Goal: Task Accomplishment & Management: Complete application form

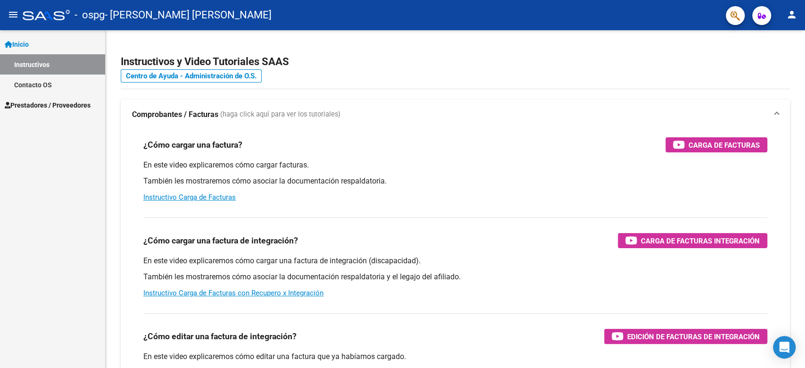
click at [37, 100] on span "Prestadores / Proveedores" at bounding box center [48, 105] width 86 height 10
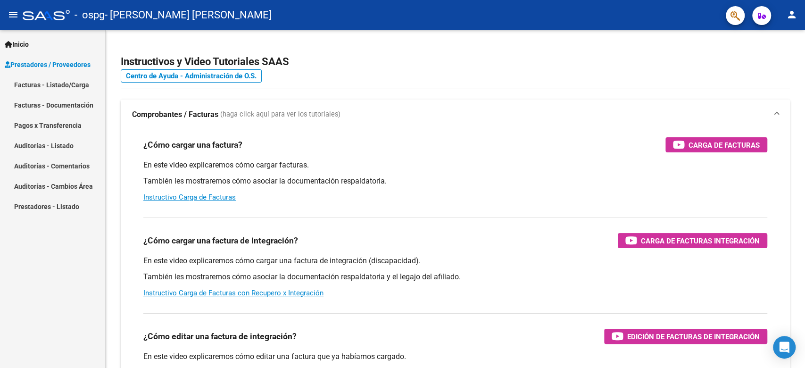
click at [40, 85] on link "Facturas - Listado/Carga" at bounding box center [52, 85] width 105 height 20
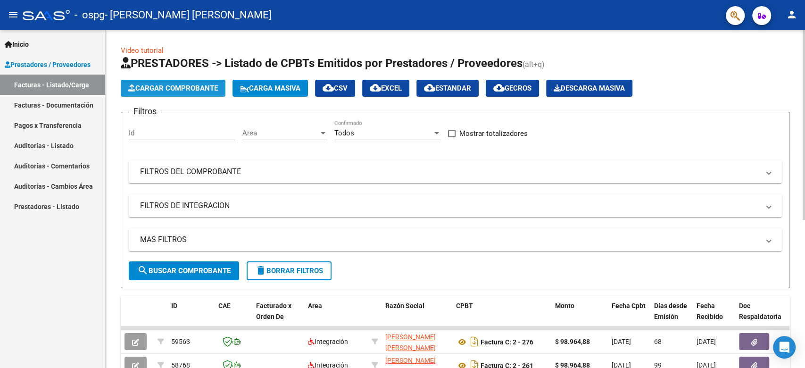
click at [163, 85] on span "Cargar Comprobante" at bounding box center [173, 88] width 90 height 8
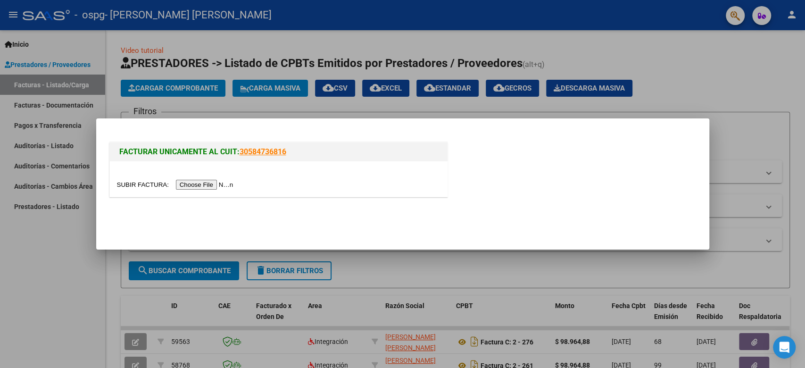
click at [195, 178] on div at bounding box center [279, 178] width 338 height 35
click at [195, 183] on input "file" at bounding box center [176, 185] width 119 height 10
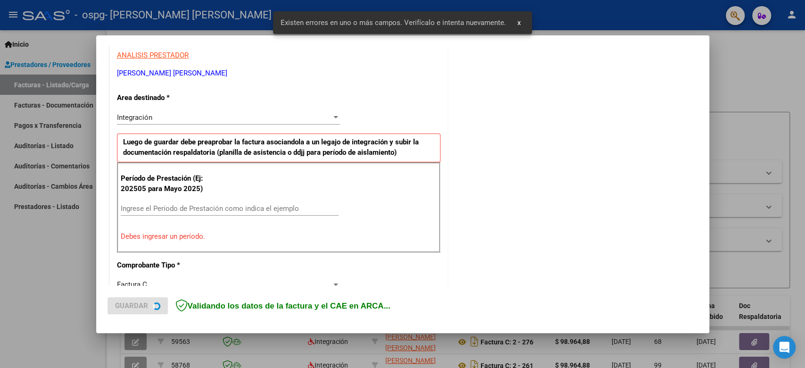
scroll to position [190, 0]
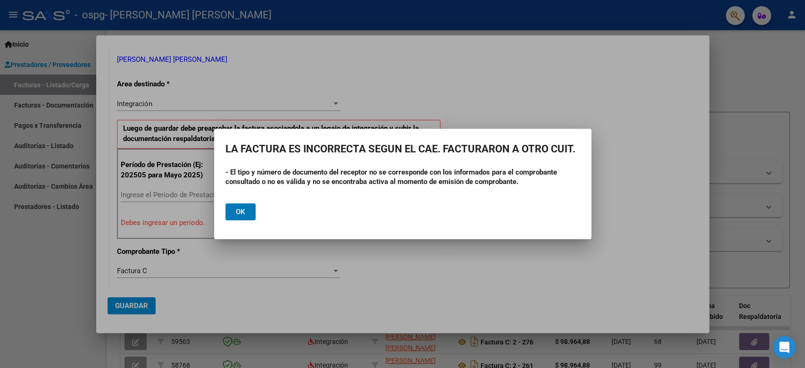
click at [242, 216] on span "Ok" at bounding box center [240, 212] width 9 height 8
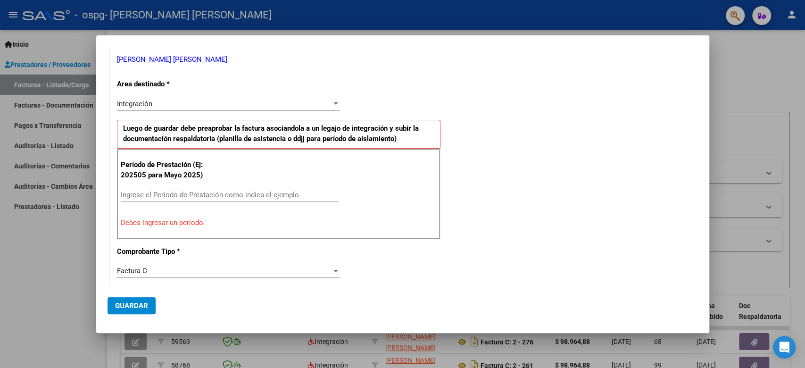
click at [205, 194] on input "Ingrese el Período de Prestación como indica el ejemplo" at bounding box center [230, 195] width 218 height 8
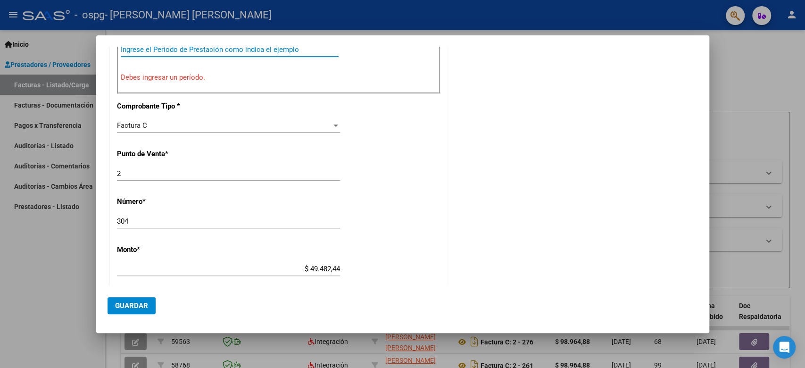
scroll to position [167, 0]
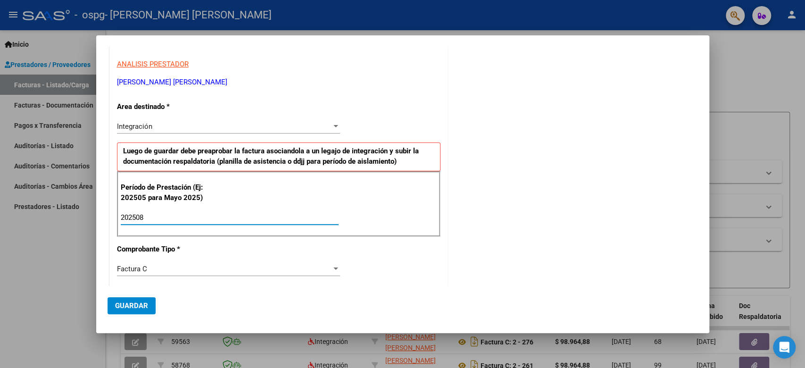
type input "202508"
click at [547, 207] on div "COMENTARIOS Comentarios del Prestador / Gerenciador:" at bounding box center [574, 300] width 248 height 820
drag, startPoint x: 245, startPoint y: 135, endPoint x: 244, endPoint y: 127, distance: 8.5
click at [245, 134] on div "Integración Seleccionar Area" at bounding box center [228, 130] width 223 height 23
click at [244, 126] on div "Integración" at bounding box center [224, 126] width 215 height 8
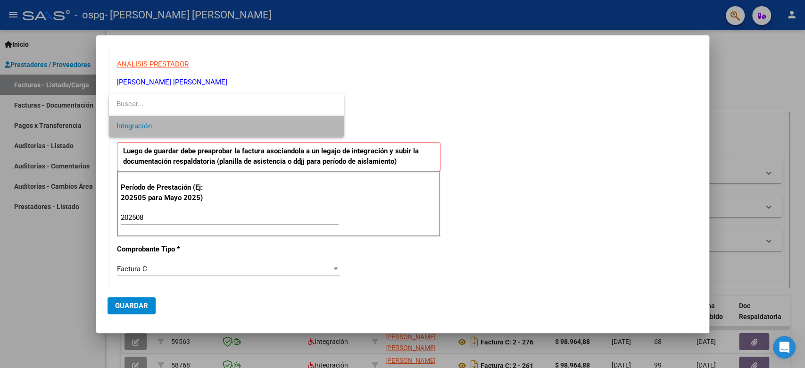
click at [244, 126] on span "Integración" at bounding box center [226, 126] width 219 height 21
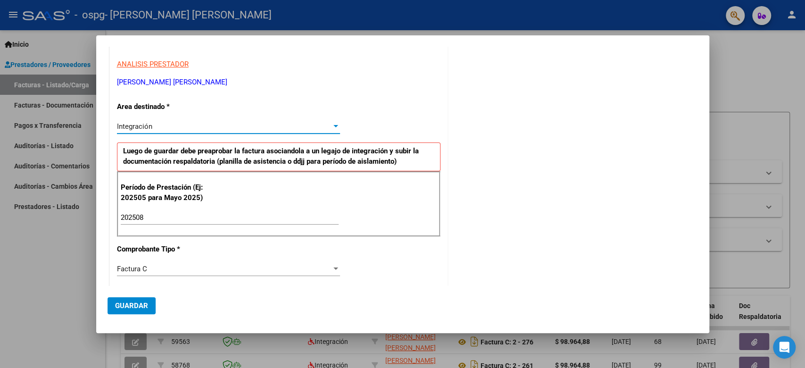
click at [558, 200] on div "COMENTARIOS Comentarios del Prestador / Gerenciador:" at bounding box center [574, 300] width 248 height 820
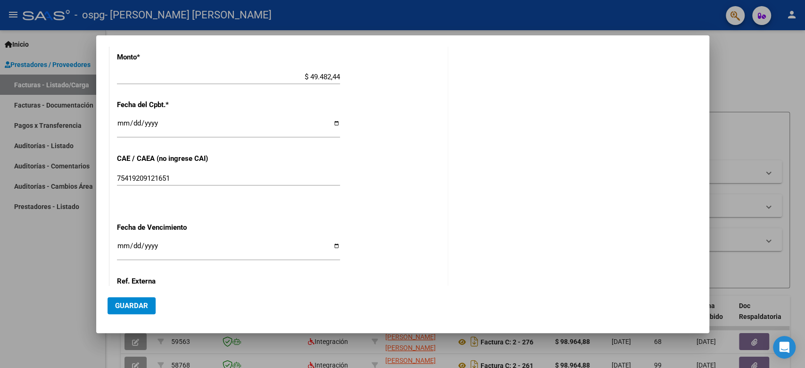
scroll to position [0, 0]
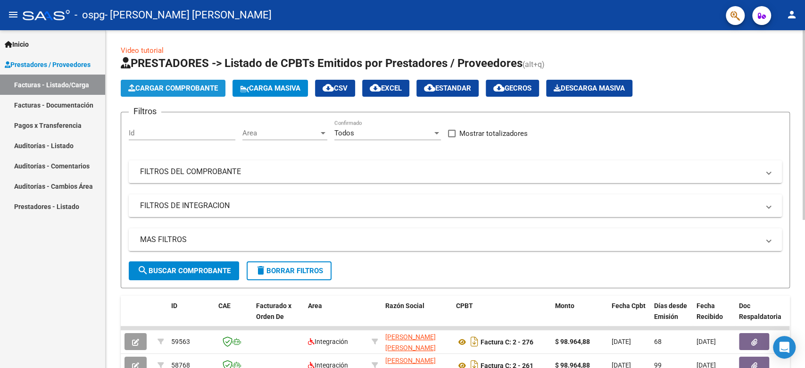
click at [154, 85] on span "Cargar Comprobante" at bounding box center [173, 88] width 90 height 8
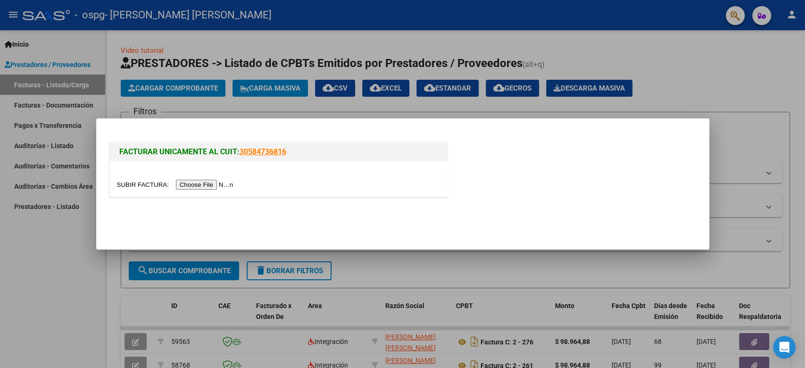
click at [196, 183] on input "file" at bounding box center [176, 185] width 119 height 10
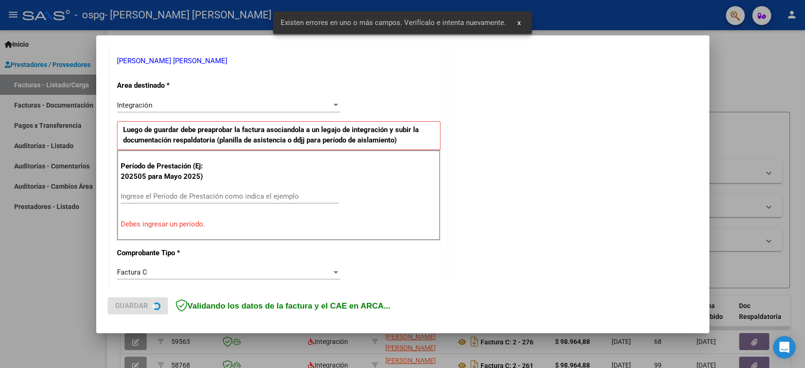
scroll to position [190, 0]
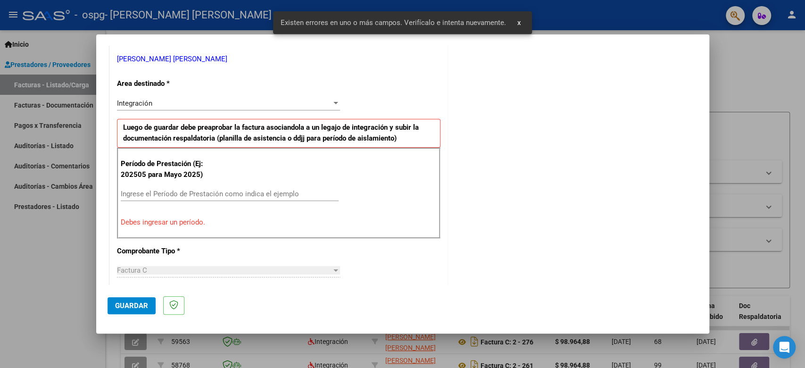
click at [216, 190] on input "Ingrese el Período de Prestación como indica el ejemplo" at bounding box center [230, 194] width 218 height 8
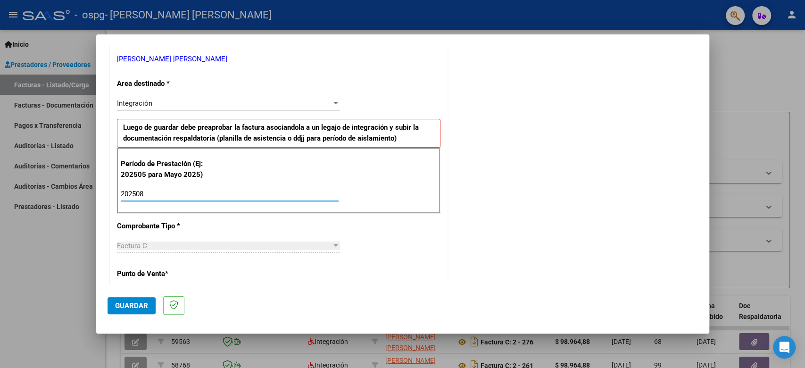
type input "202508"
click at [450, 242] on div "COMENTARIOS Comentarios del Prestador / Gerenciador:" at bounding box center [574, 277] width 248 height 820
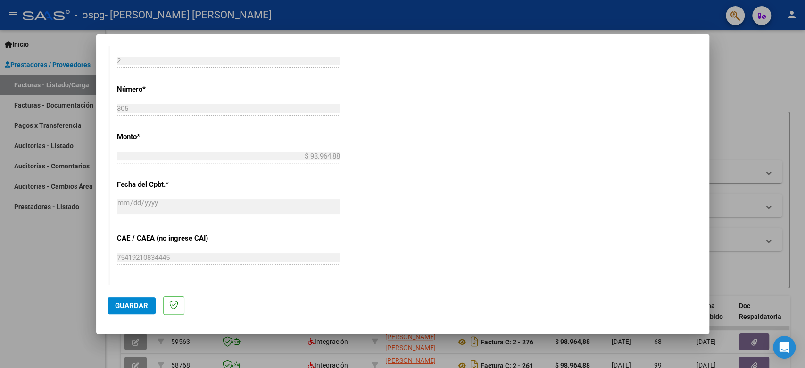
scroll to position [590, 0]
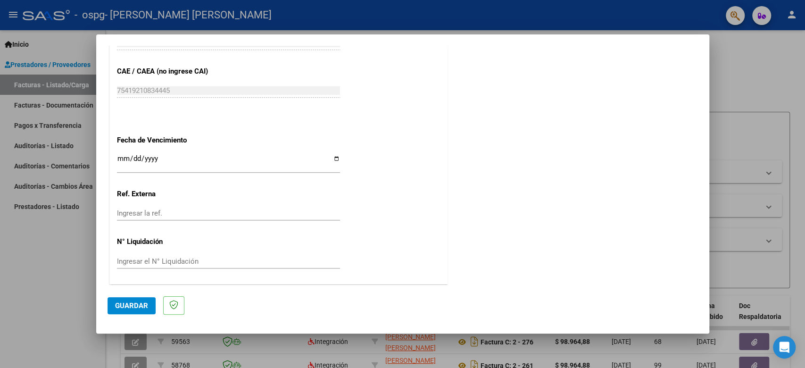
click at [121, 155] on input "Ingresar la fecha" at bounding box center [228, 162] width 223 height 15
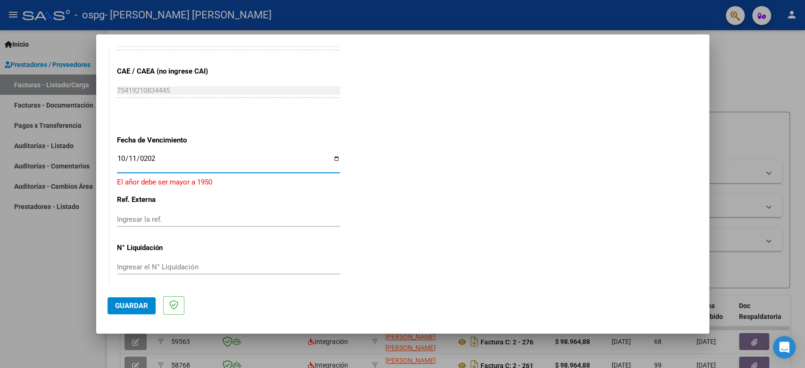
type input "[DATE]"
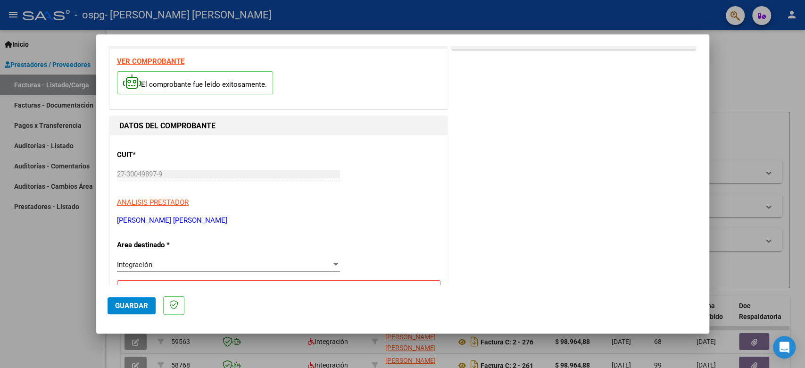
scroll to position [0, 0]
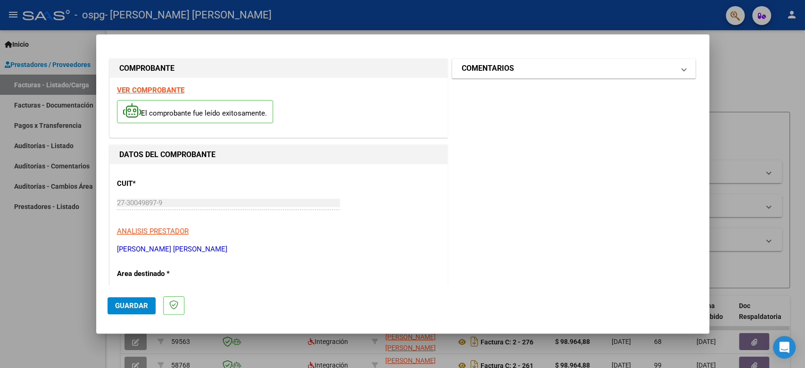
click at [473, 72] on h1 "COMENTARIOS" at bounding box center [488, 68] width 52 height 11
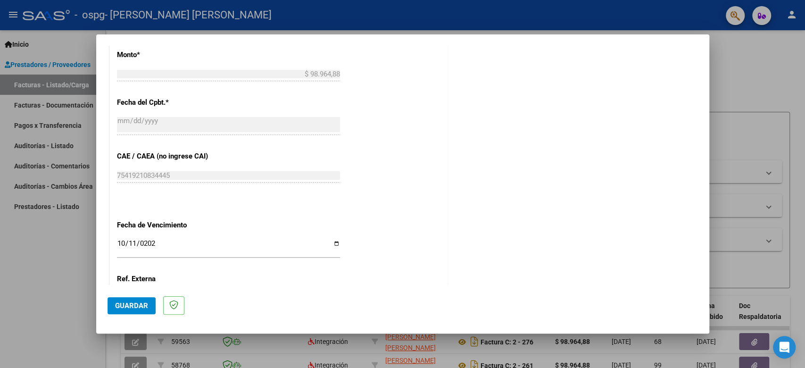
scroll to position [590, 0]
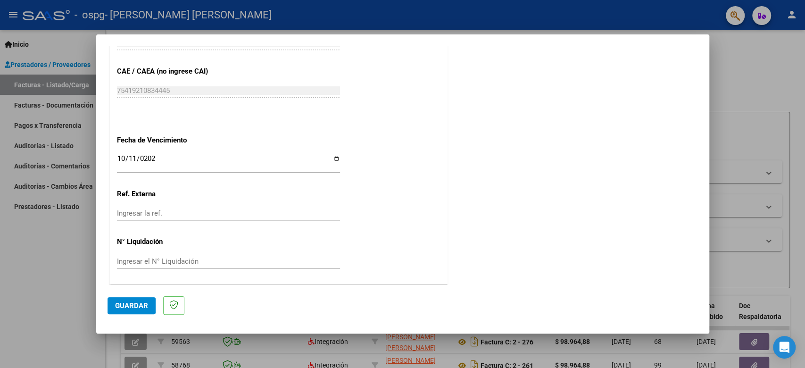
click at [134, 301] on span "Guardar" at bounding box center [131, 305] width 33 height 8
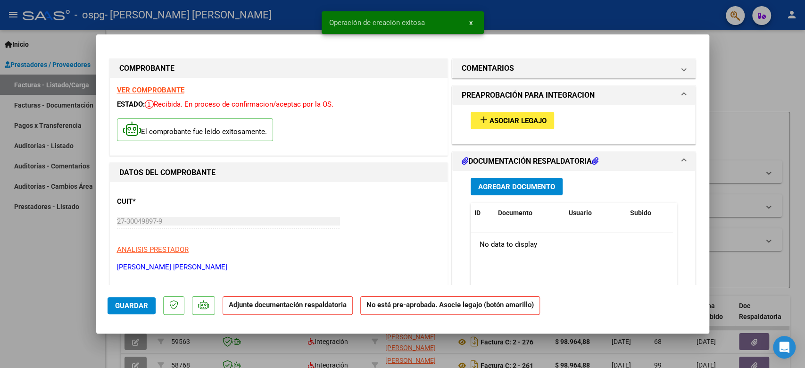
click at [490, 124] on span "Asociar Legajo" at bounding box center [518, 121] width 57 height 8
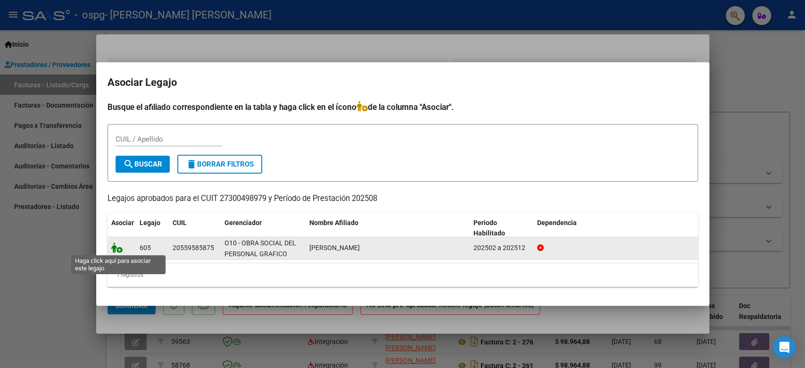
click at [121, 249] on icon at bounding box center [116, 247] width 11 height 10
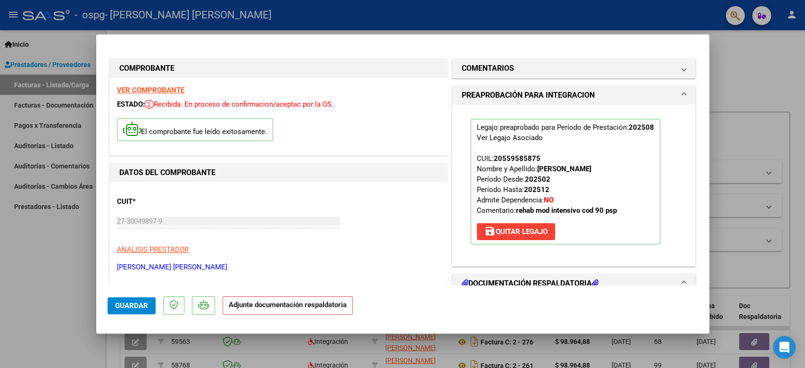
scroll to position [167, 0]
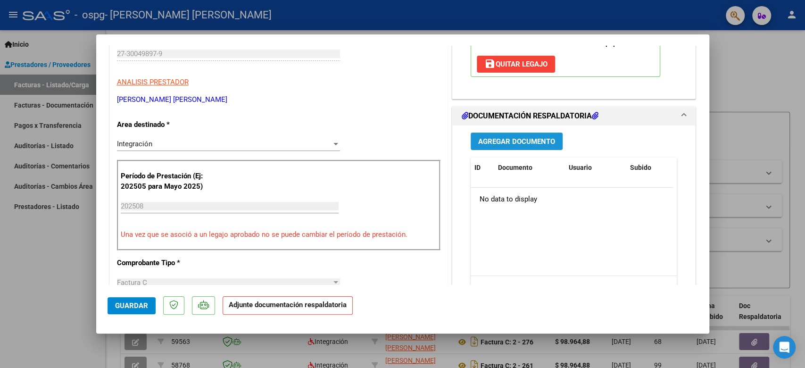
click at [492, 139] on span "Agregar Documento" at bounding box center [516, 141] width 77 height 8
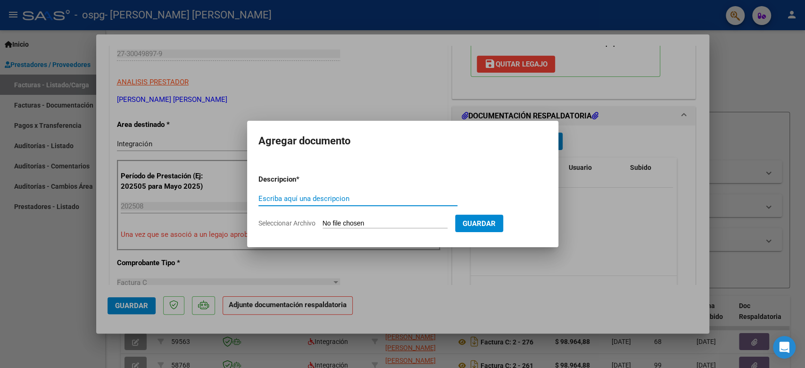
click at [339, 223] on input "Seleccionar Archivo" at bounding box center [385, 223] width 125 height 9
type input "C:\fakepath\27300498979_011_00002_00000305.pdf"
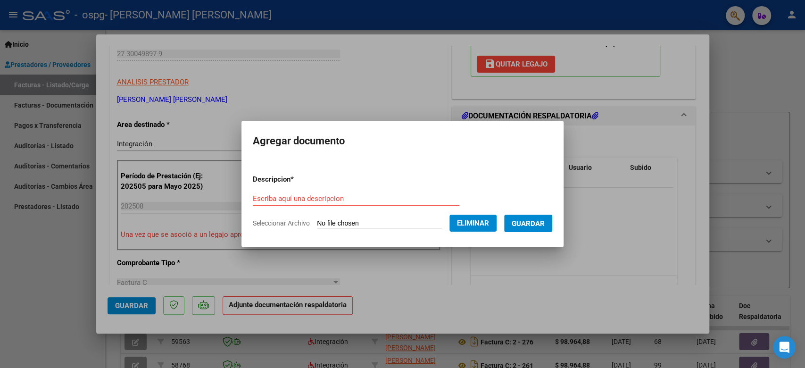
click at [333, 194] on div "Escriba aquí una descripcion" at bounding box center [356, 199] width 207 height 14
type input "FACTURA PSICOPEDAGOGIA [DATE]"
click at [552, 218] on button "Guardar" at bounding box center [528, 223] width 48 height 17
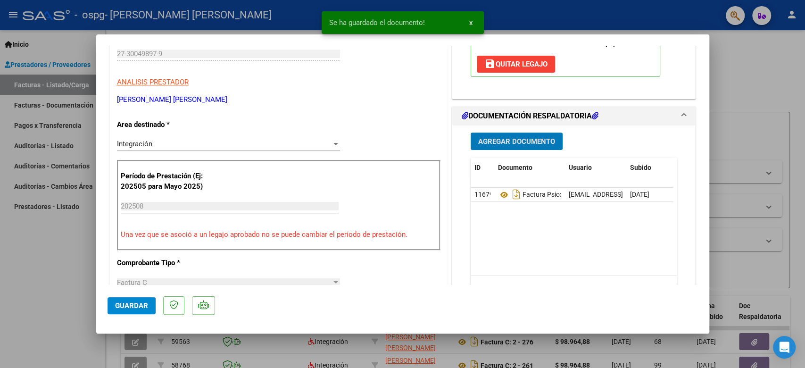
click at [503, 137] on span "Agregar Documento" at bounding box center [516, 141] width 77 height 8
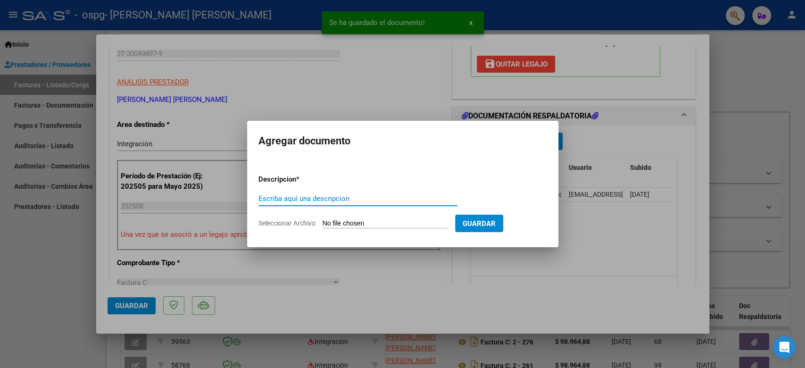
click at [358, 205] on div "Escriba aquí una descripcion" at bounding box center [357, 199] width 199 height 14
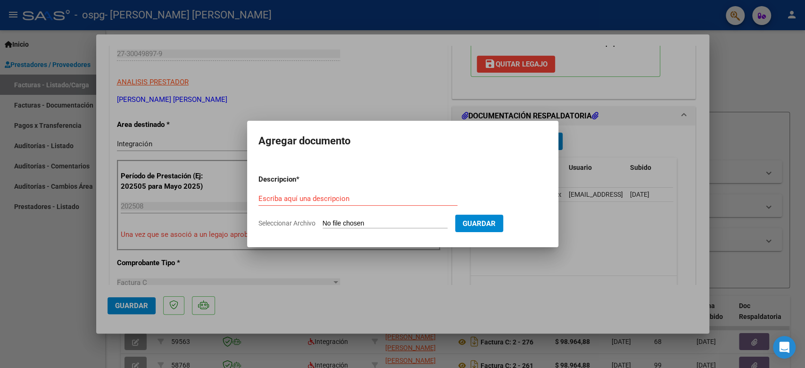
click at [344, 224] on input "Seleccionar Archivo" at bounding box center [385, 223] width 125 height 9
click at [301, 201] on input "Escriba aquí una descripcion" at bounding box center [357, 198] width 199 height 8
type input "ASISTENCIA SEPTIEMBRE 2025"
click at [333, 228] on form "Descripcion * ASISTENCIA [DATE] Escriba aquí una descripcion Seleccionar Archiv…" at bounding box center [402, 201] width 289 height 69
click at [333, 224] on input "Seleccionar Archivo" at bounding box center [385, 223] width 125 height 9
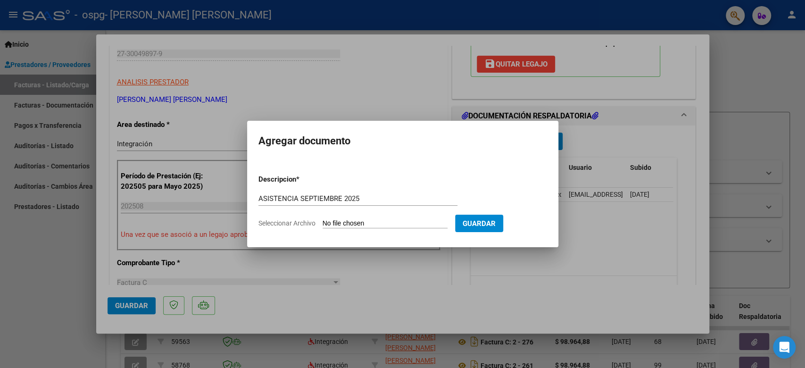
type input "C:\fakepath\ASISTENCIA [PERSON_NAME] PSICOPEDAGOGIA [DATE].pdf"
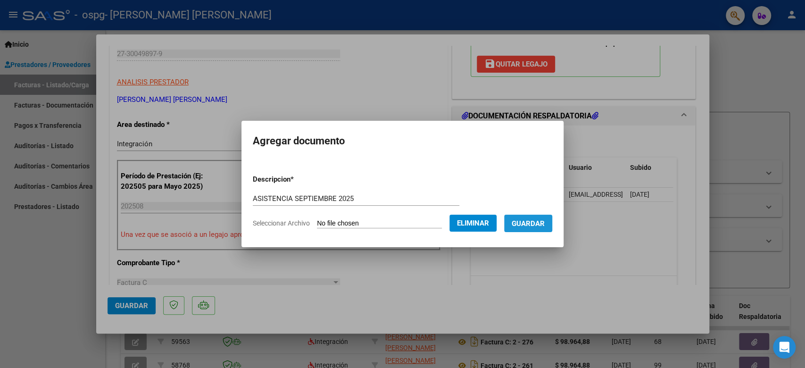
click at [533, 222] on span "Guardar" at bounding box center [528, 223] width 33 height 8
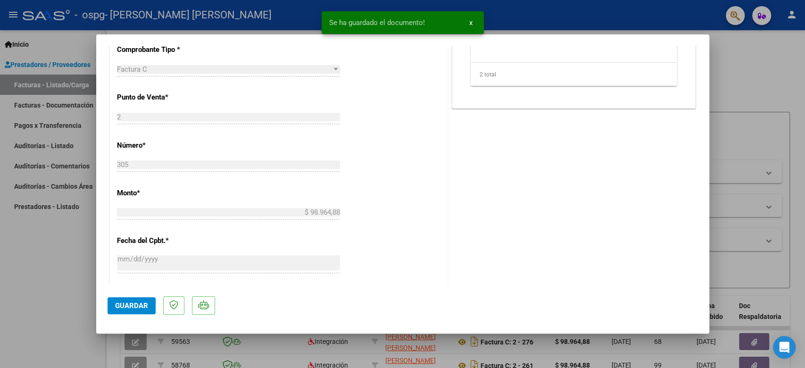
scroll to position [604, 0]
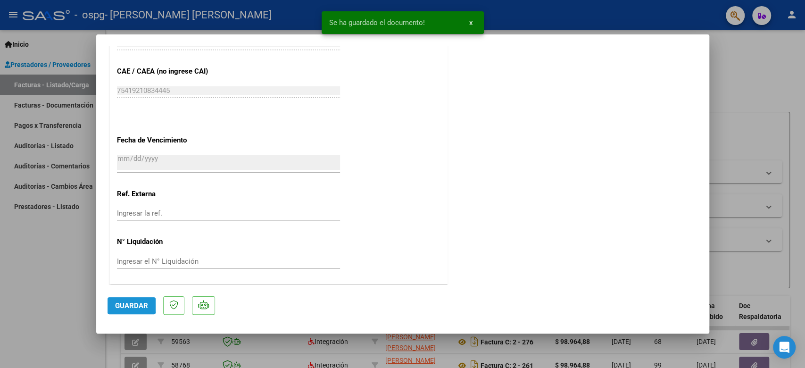
click at [121, 303] on span "Guardar" at bounding box center [131, 305] width 33 height 8
click at [44, 281] on div at bounding box center [402, 184] width 805 height 368
type input "$ 0,00"
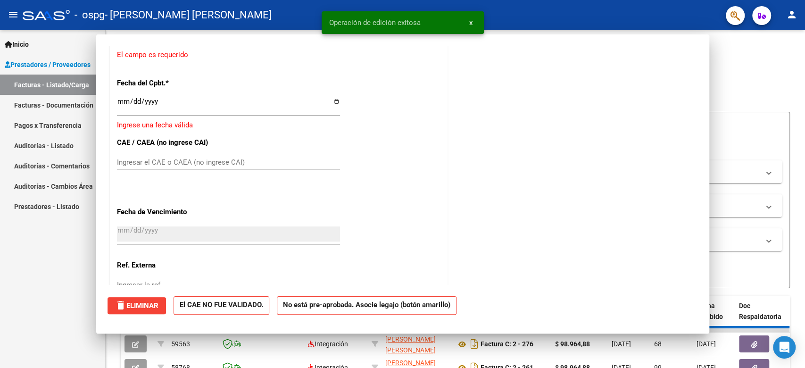
scroll to position [670, 0]
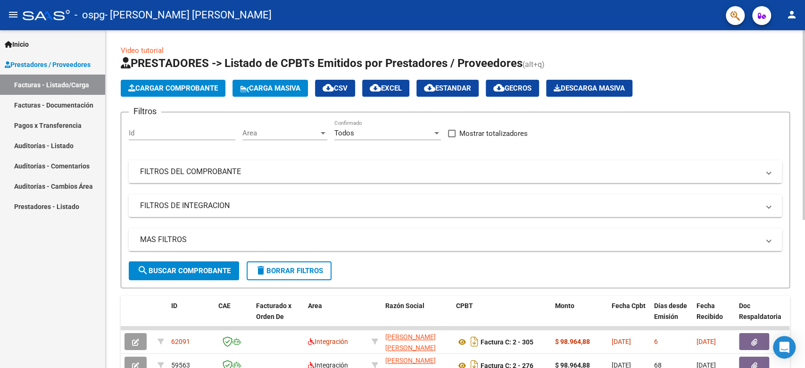
click at [185, 84] on span "Cargar Comprobante" at bounding box center [173, 88] width 90 height 8
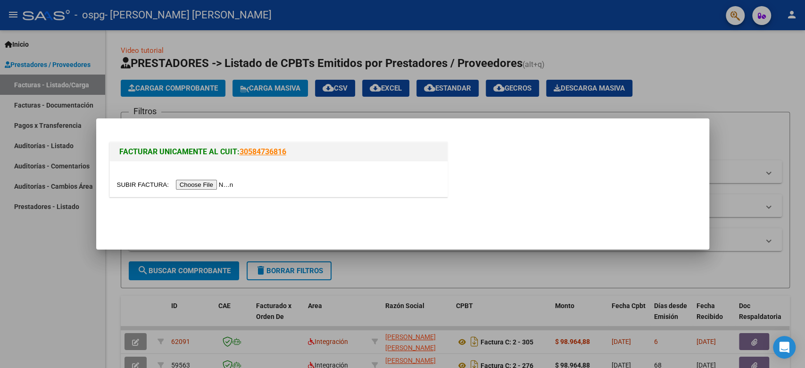
click at [56, 283] on div at bounding box center [402, 184] width 805 height 368
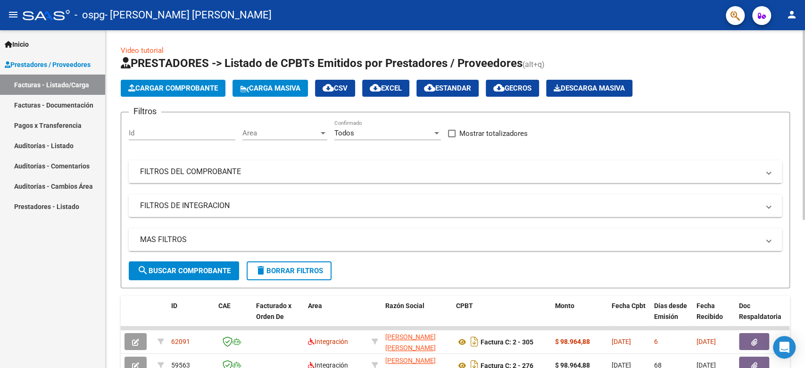
click at [172, 89] on span "Cargar Comprobante" at bounding box center [173, 88] width 90 height 8
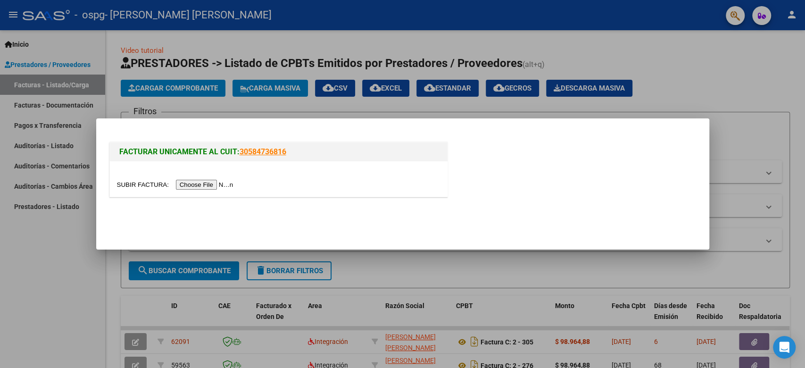
click at [61, 298] on div at bounding box center [402, 184] width 805 height 368
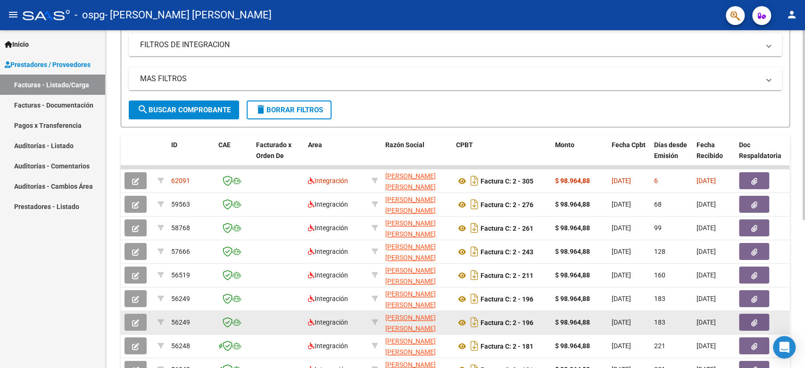
scroll to position [167, 0]
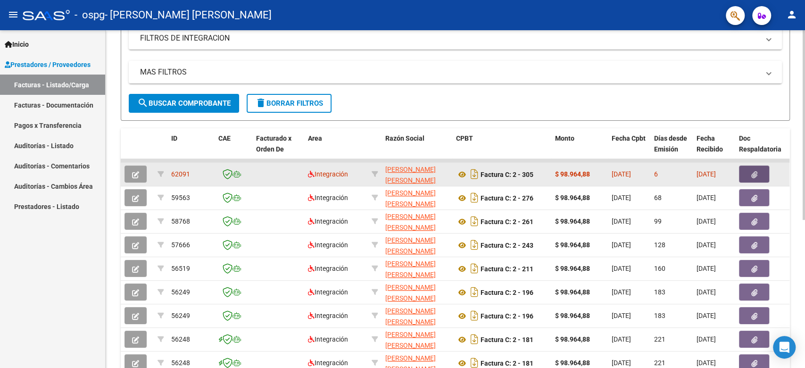
click at [749, 176] on button "button" at bounding box center [754, 174] width 30 height 17
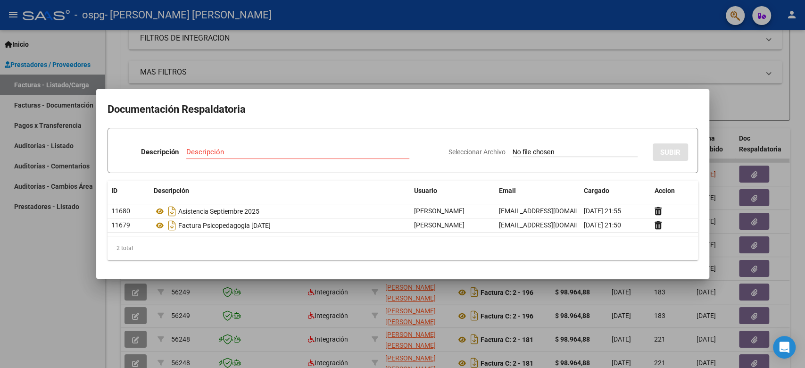
click at [451, 152] on span "Seleccionar Archivo" at bounding box center [477, 152] width 57 height 8
click at [513, 152] on input "Seleccionar Archivo" at bounding box center [575, 152] width 125 height 9
type input "C:\fakepath\ASISTENCIA [PERSON_NAME] PSICOPEDAGOGIA [DATE].pdf"
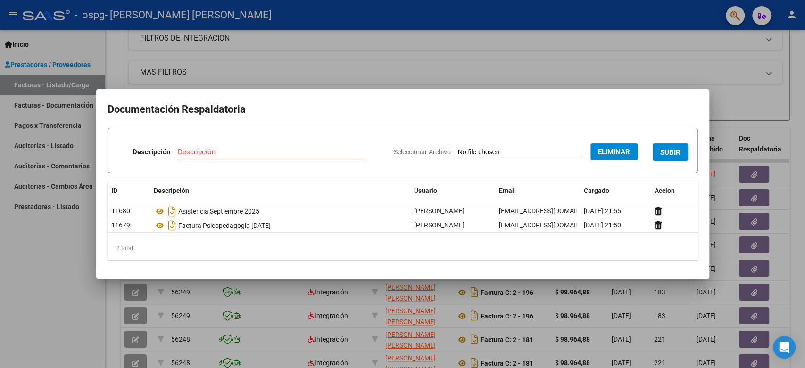
click at [664, 150] on span "SUBIR" at bounding box center [670, 152] width 20 height 8
click at [293, 149] on input "Descripción" at bounding box center [238, 152] width 150 height 8
type input "ASISTENCIA [DATE]"
click at [663, 153] on span "SUBIR" at bounding box center [670, 152] width 20 height 8
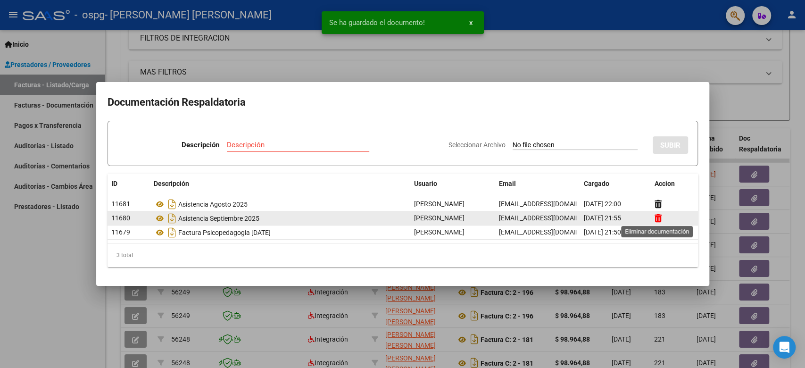
click at [655, 219] on icon at bounding box center [658, 218] width 7 height 9
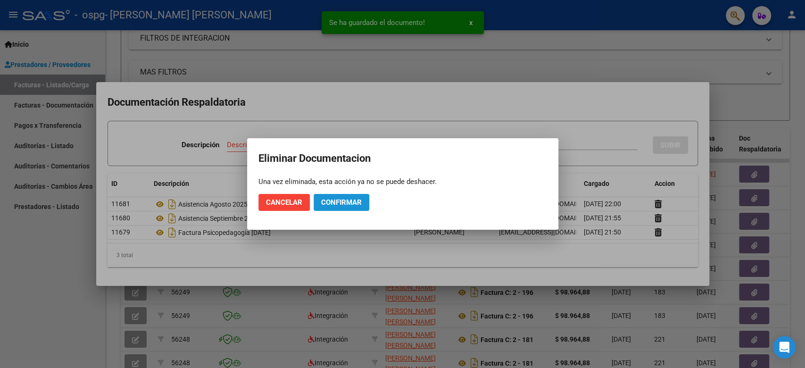
click at [349, 205] on span "Confirmar" at bounding box center [341, 202] width 41 height 8
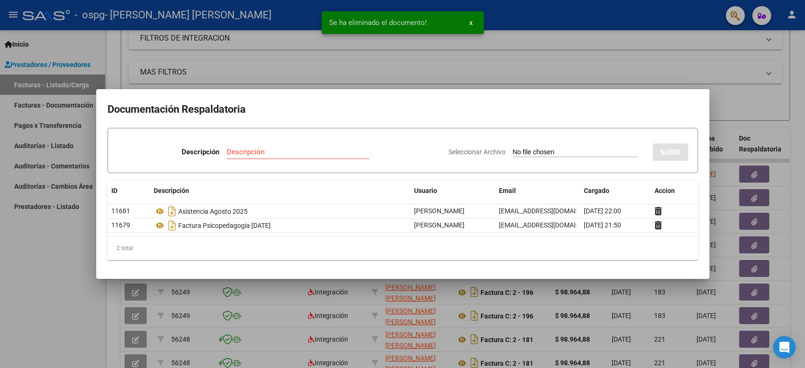
click at [370, 66] on div at bounding box center [402, 184] width 805 height 368
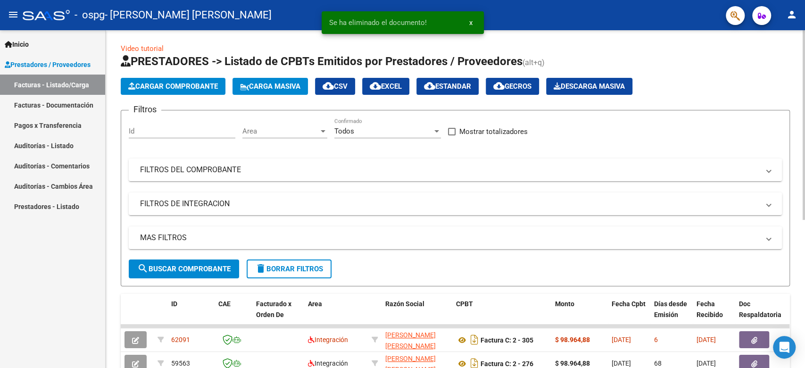
scroll to position [0, 0]
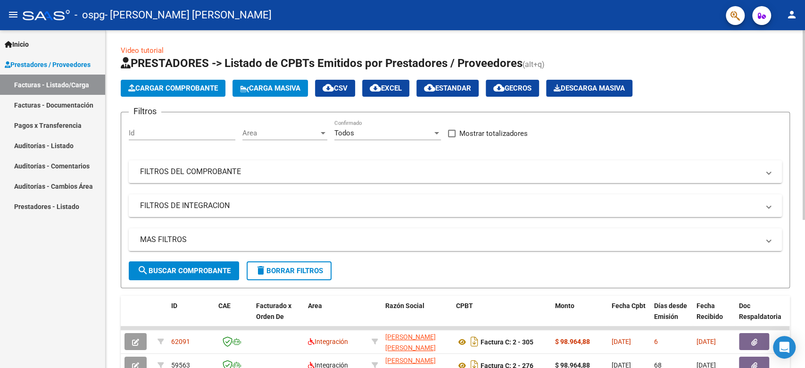
click at [158, 86] on span "Cargar Comprobante" at bounding box center [173, 88] width 90 height 8
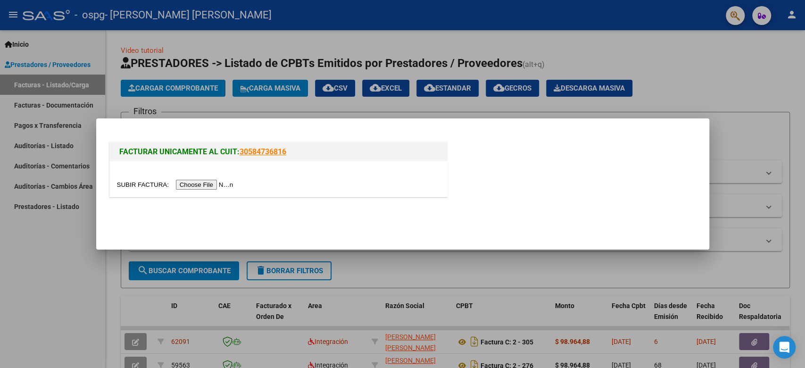
click at [197, 183] on input "file" at bounding box center [176, 185] width 119 height 10
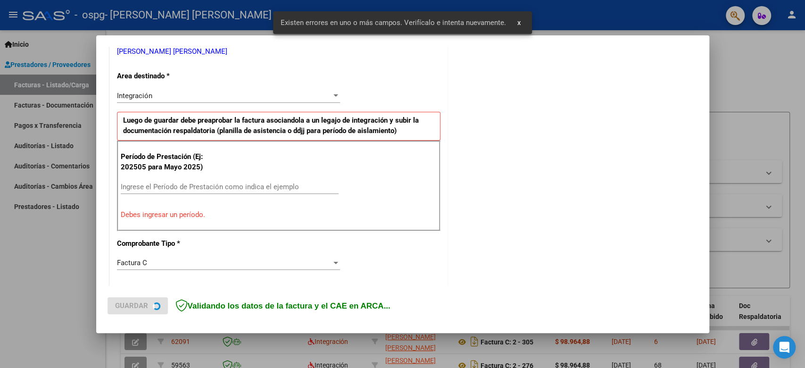
scroll to position [208, 0]
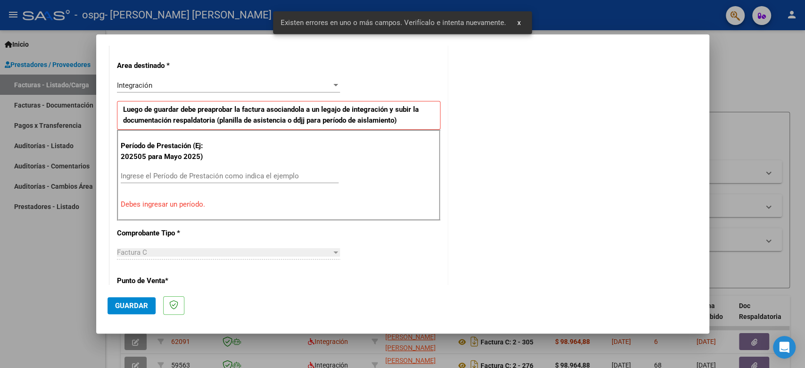
click at [176, 175] on input "Ingrese el Período de Prestación como indica el ejemplo" at bounding box center [230, 176] width 218 height 8
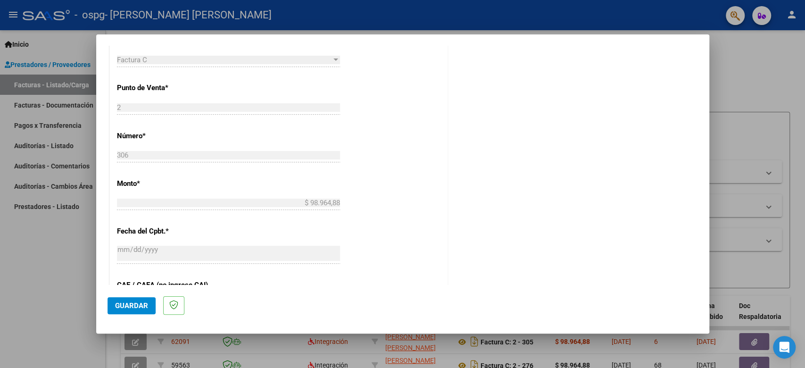
scroll to position [543, 0]
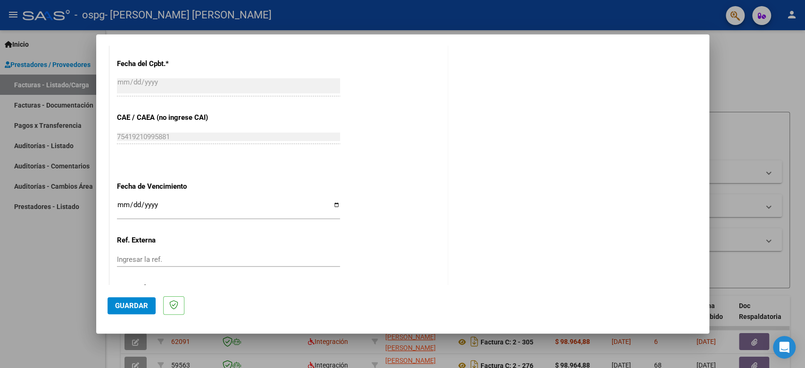
type input "202509"
click at [120, 205] on input "Ingresar la fecha" at bounding box center [228, 208] width 223 height 15
type input "[DATE]"
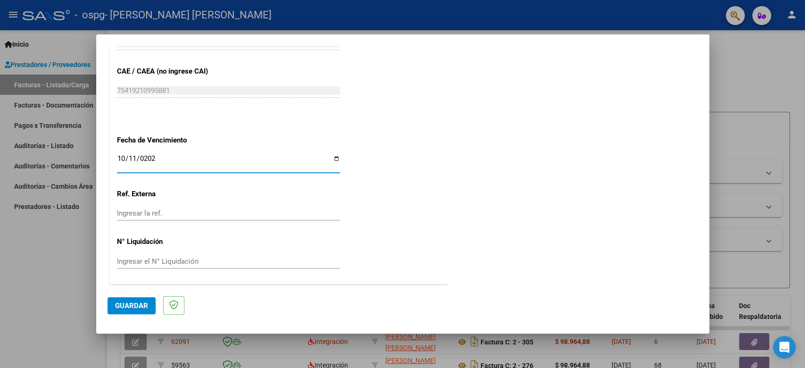
click at [125, 312] on button "Guardar" at bounding box center [132, 305] width 48 height 17
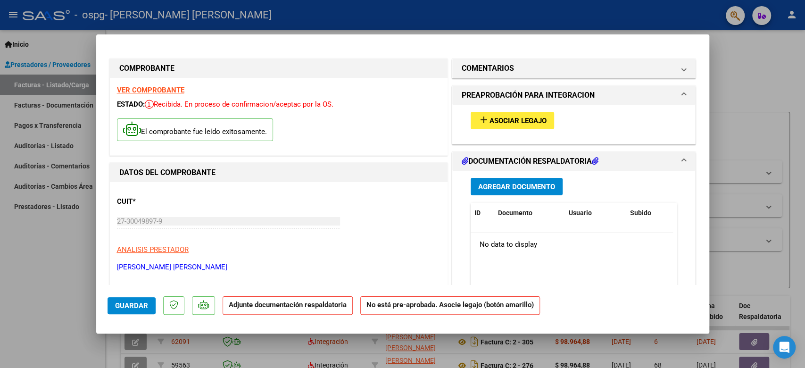
click at [134, 92] on strong "VER COMPROBANTE" at bounding box center [150, 90] width 67 height 8
click at [482, 116] on mat-icon "add" at bounding box center [483, 119] width 11 height 11
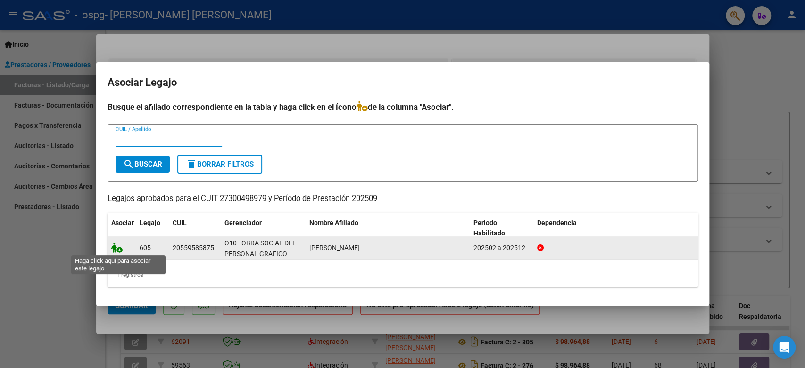
click at [118, 248] on icon at bounding box center [116, 247] width 11 height 10
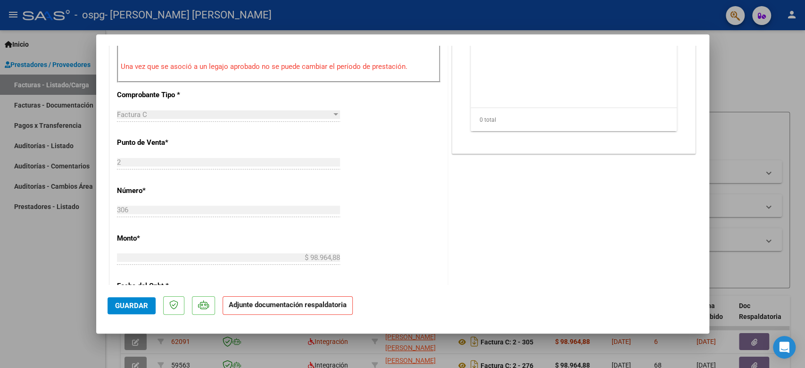
scroll to position [167, 0]
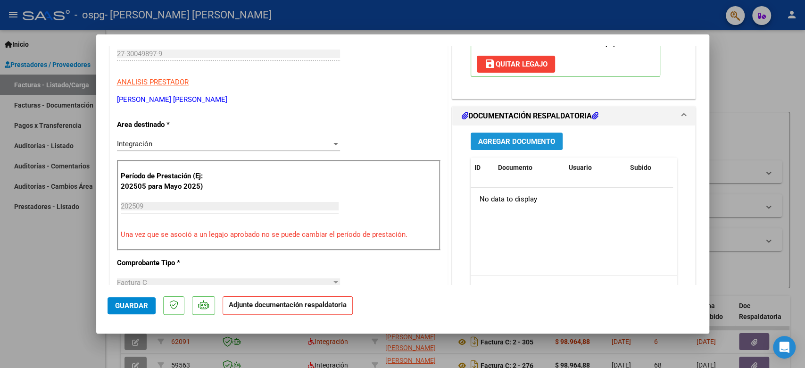
click at [505, 140] on span "Agregar Documento" at bounding box center [516, 141] width 77 height 8
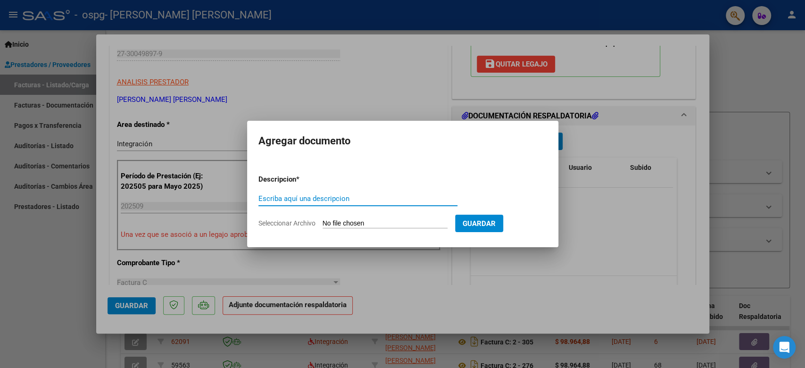
click at [320, 194] on input "Escriba aquí una descripcion" at bounding box center [357, 198] width 199 height 8
type input "ASISTENCIA PSICOPEDAGOGIA [DATE]"
click at [389, 224] on input "Seleccionar Archivo" at bounding box center [385, 223] width 125 height 9
type input "C:\fakepath\ASISTENCIA [PERSON_NAME] PSICOPEDAGOGIA [DATE].pdf"
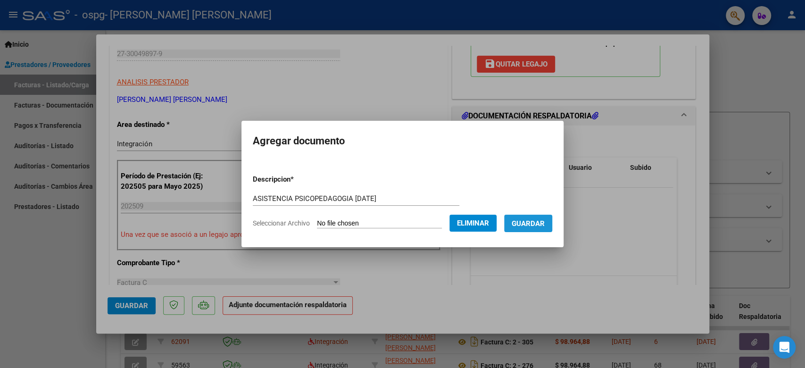
click at [532, 228] on button "Guardar" at bounding box center [528, 223] width 48 height 17
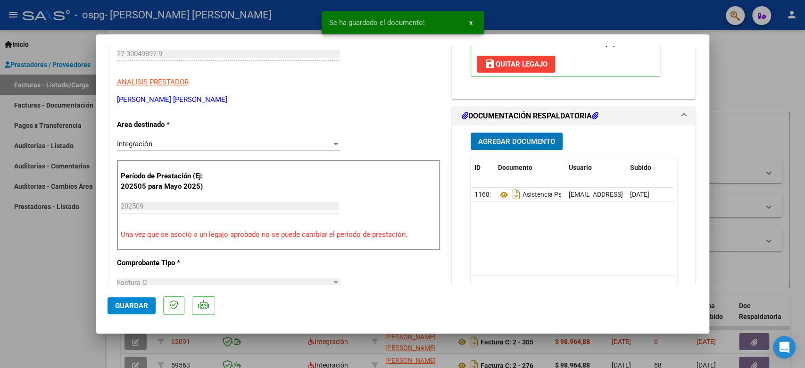
click at [500, 134] on button "Agregar Documento" at bounding box center [517, 141] width 92 height 17
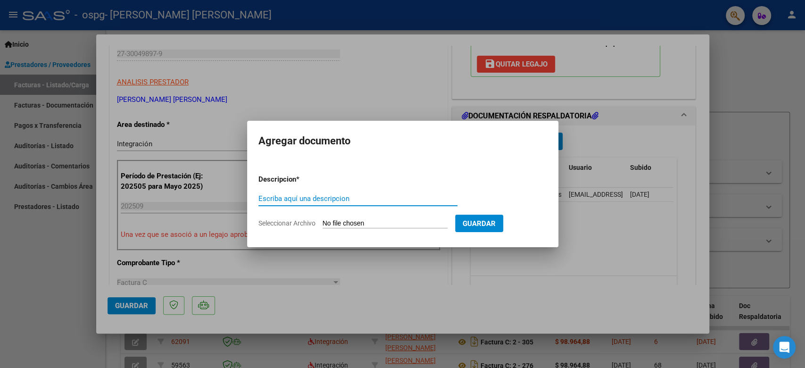
click at [372, 198] on input "Escriba aquí una descripcion" at bounding box center [357, 198] width 199 height 8
type input "FACTURA SEPTIEMBRE 2025"
click at [344, 219] on app-file-uploader "Seleccionar Archivo" at bounding box center [356, 223] width 197 height 8
click at [367, 226] on input "Seleccionar Archivo" at bounding box center [385, 223] width 125 height 9
type input "C:\fakepath\27300498979_011_00002_00000306.pdf"
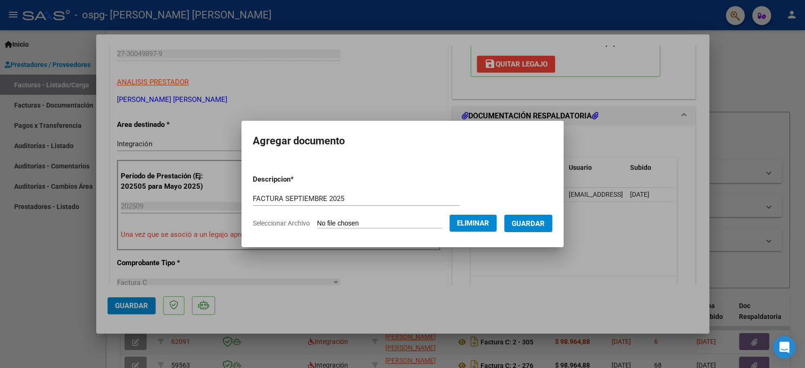
click at [520, 222] on span "Guardar" at bounding box center [528, 223] width 33 height 8
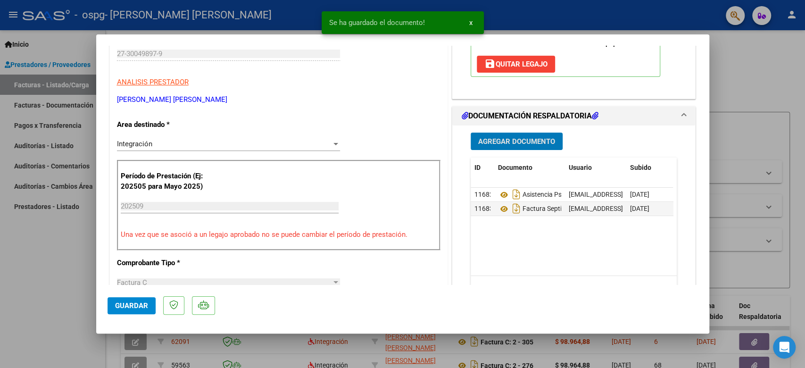
scroll to position [503, 0]
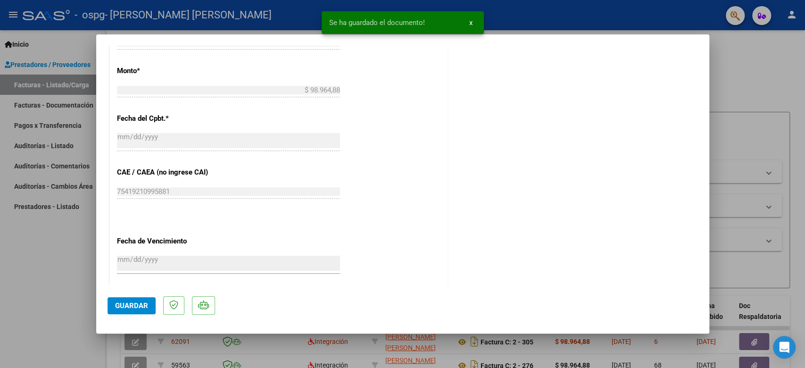
click at [143, 304] on span "Guardar" at bounding box center [131, 305] width 33 height 8
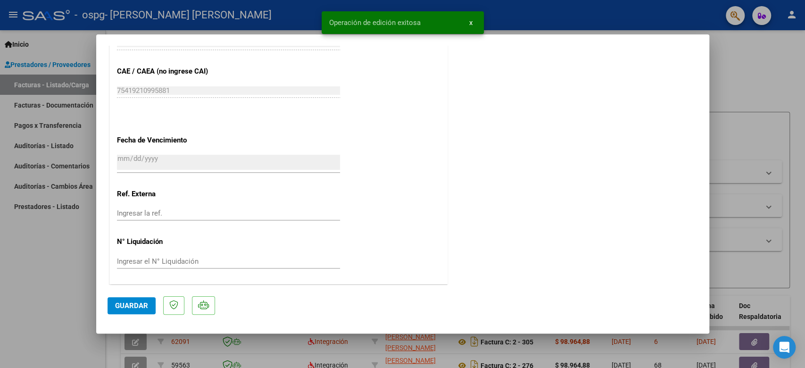
click at [133, 307] on span "Guardar" at bounding box center [131, 305] width 33 height 8
click at [17, 274] on div at bounding box center [402, 184] width 805 height 368
type input "$ 0,00"
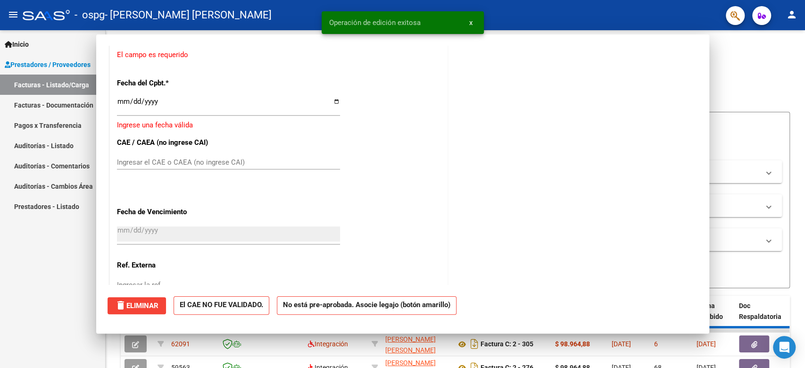
scroll to position [670, 0]
